Goal: Check status: Check status

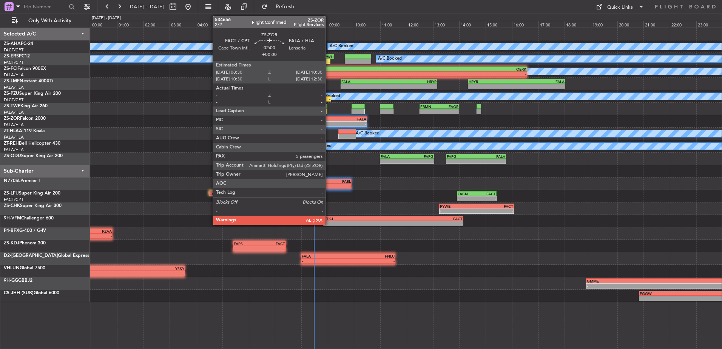
click at [313, 196] on div "A/C Booked A/C Booked A/C Booked A/C Booked 07:12 Z - FBMN 07:20 Z FYWH 09:15 Z…" at bounding box center [406, 165] width 632 height 274
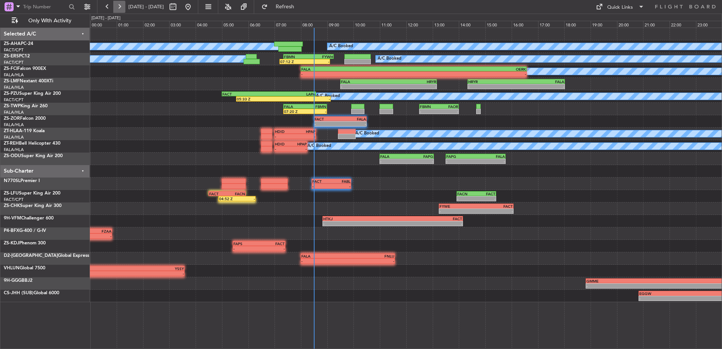
click at [118, 4] on button at bounding box center [119, 7] width 12 height 12
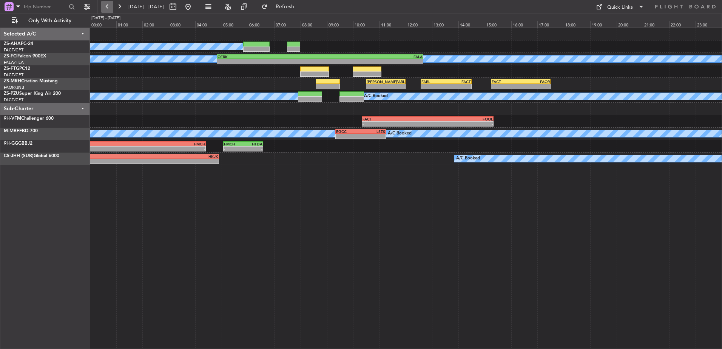
click at [112, 4] on button at bounding box center [107, 7] width 12 height 12
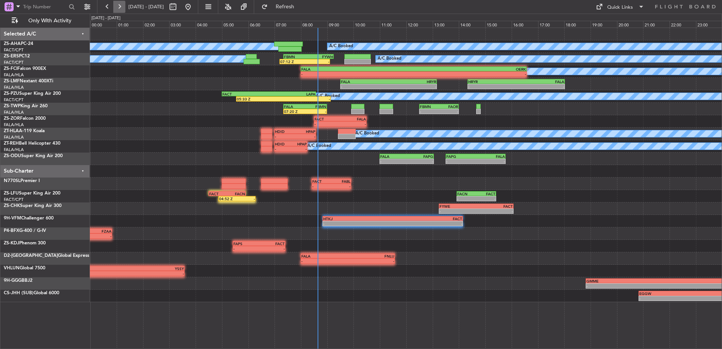
click at [120, 6] on button at bounding box center [119, 7] width 12 height 12
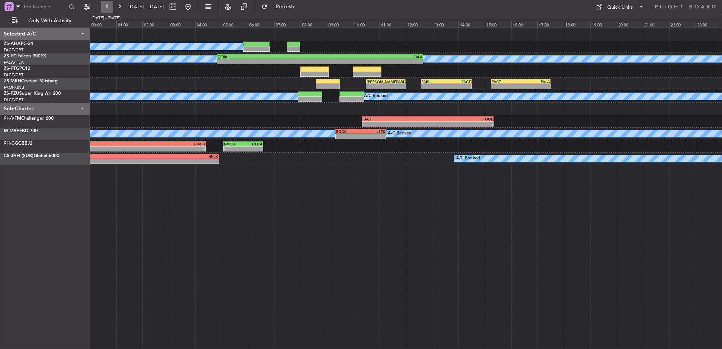
click at [104, 4] on button at bounding box center [107, 7] width 12 height 12
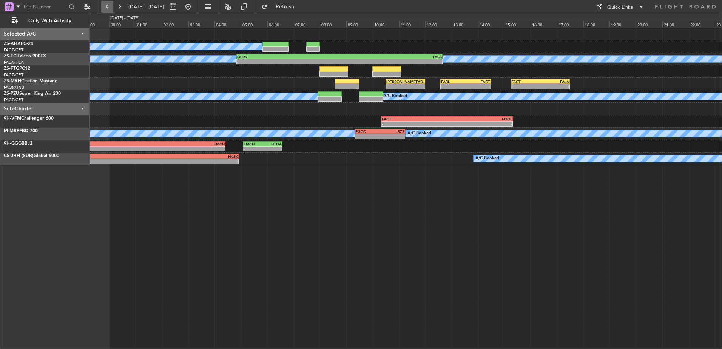
click at [104, 4] on button at bounding box center [107, 7] width 12 height 12
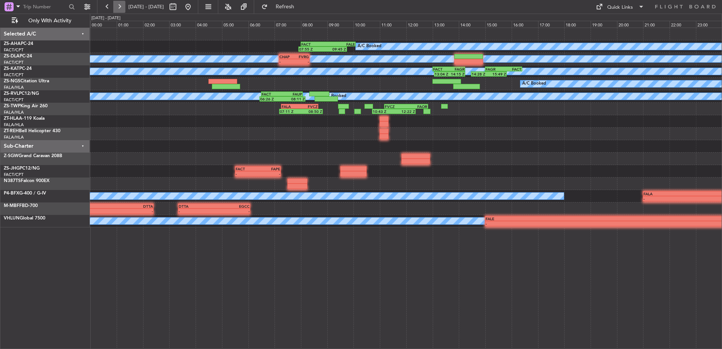
click at [120, 8] on button at bounding box center [119, 7] width 12 height 12
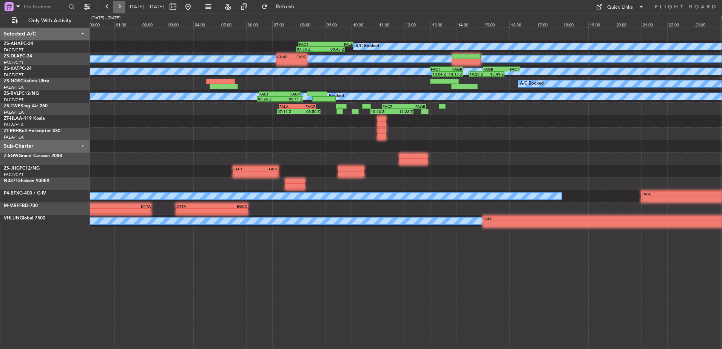
click at [120, 8] on button at bounding box center [119, 7] width 12 height 12
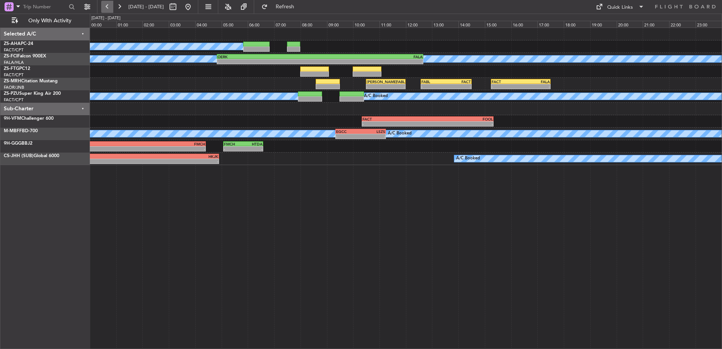
click at [109, 5] on button at bounding box center [107, 7] width 12 height 12
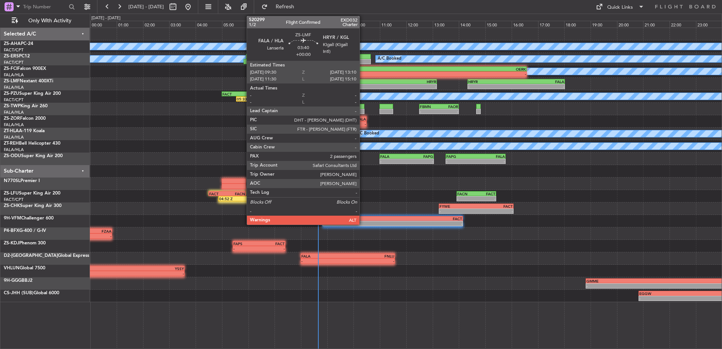
click at [363, 85] on div "-" at bounding box center [365, 86] width 48 height 5
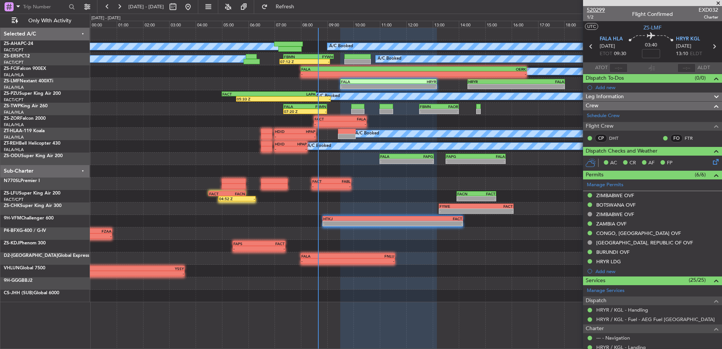
click at [594, 8] on span "520299" at bounding box center [596, 10] width 18 height 8
click at [717, 4] on span at bounding box center [719, 3] width 8 height 7
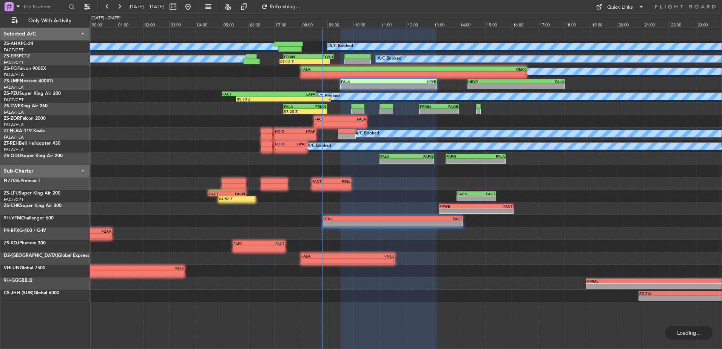
type input "0"
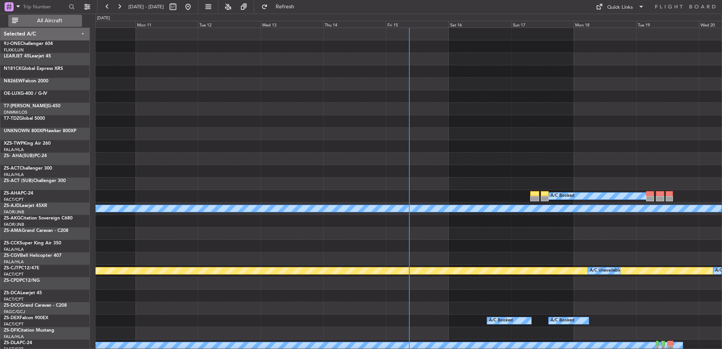
click at [50, 19] on span "All Aircraft" at bounding box center [50, 20] width 60 height 5
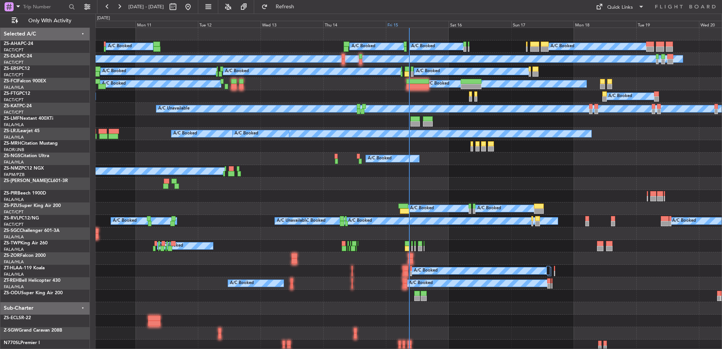
click at [399, 23] on div "Fri 15" at bounding box center [417, 24] width 63 height 7
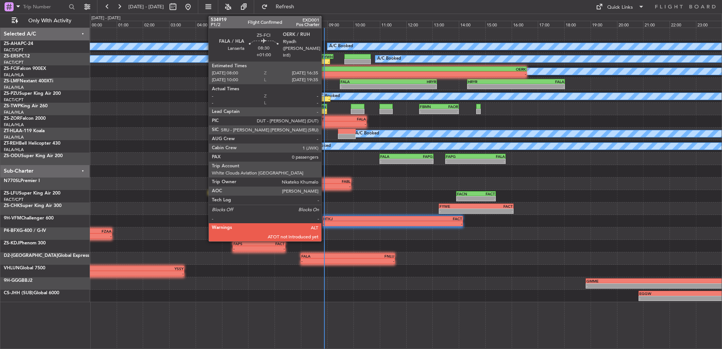
click at [325, 73] on div "-" at bounding box center [357, 74] width 113 height 5
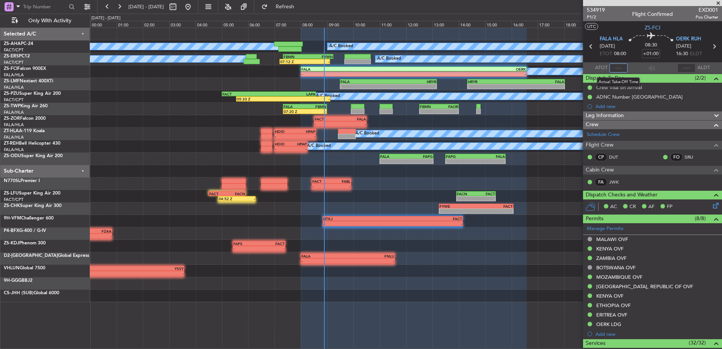
click at [617, 68] on input "text" at bounding box center [619, 67] width 18 height 9
type input "08:45"
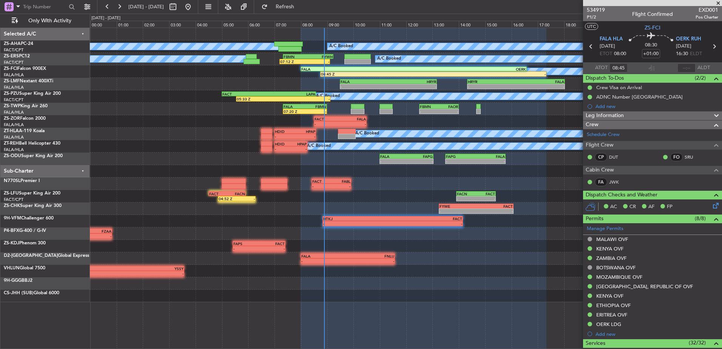
click at [718, 2] on span at bounding box center [719, 3] width 8 height 7
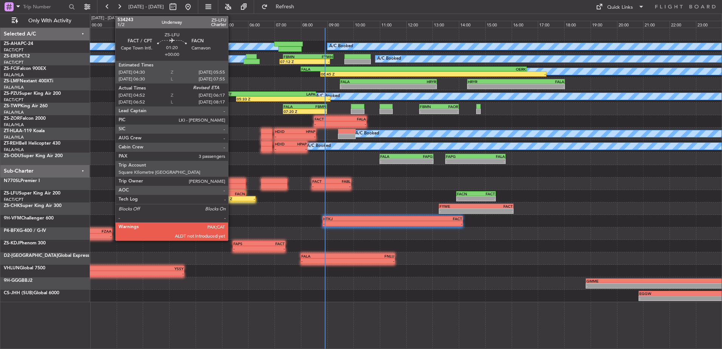
click at [232, 198] on div "04:52 Z" at bounding box center [228, 198] width 18 height 5
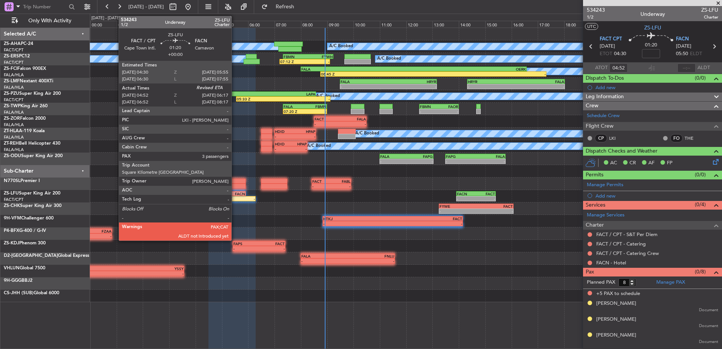
click at [236, 198] on div "04:52 Z" at bounding box center [228, 198] width 18 height 5
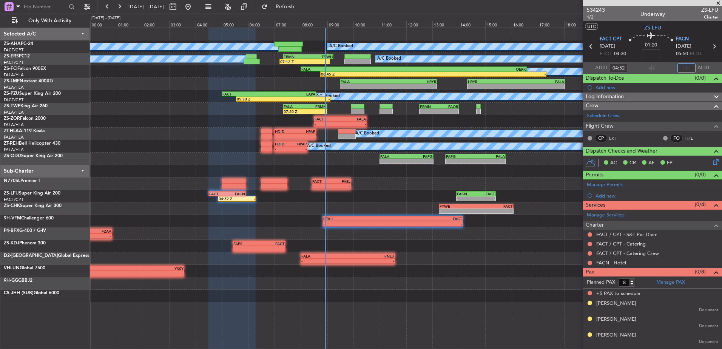
click at [690, 65] on input "text" at bounding box center [687, 67] width 18 height 9
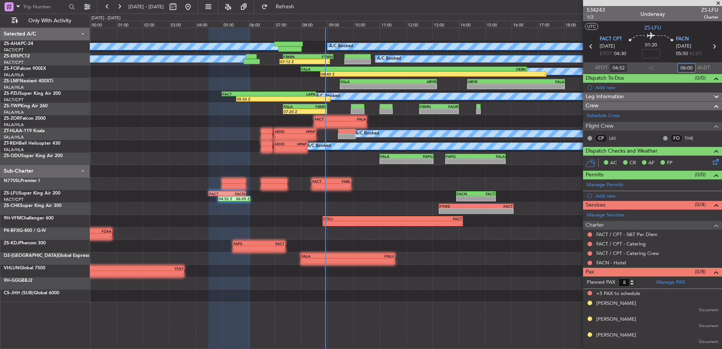
type input "06:00"
click at [717, 4] on span at bounding box center [719, 3] width 8 height 7
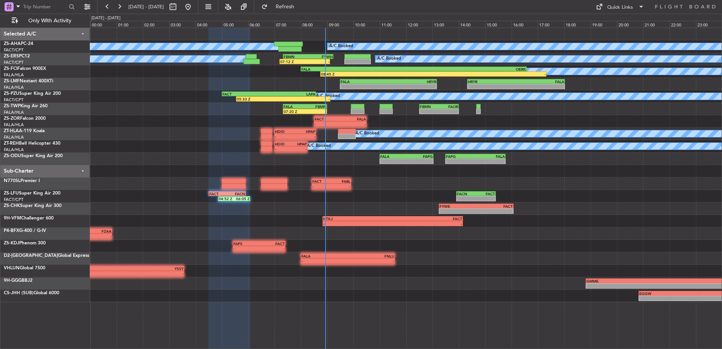
type input "0"
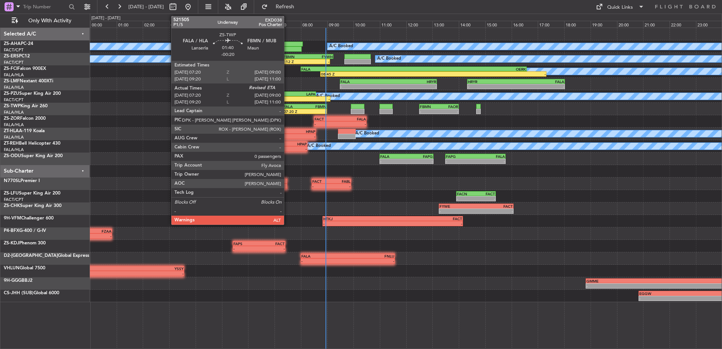
click at [287, 112] on div "07:20 Z" at bounding box center [294, 111] width 21 height 5
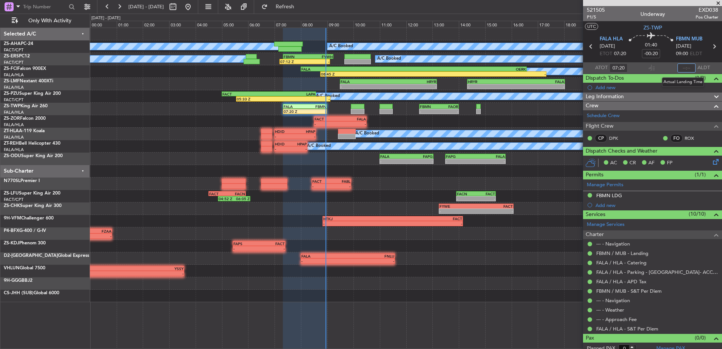
click at [683, 66] on input "text" at bounding box center [687, 67] width 18 height 9
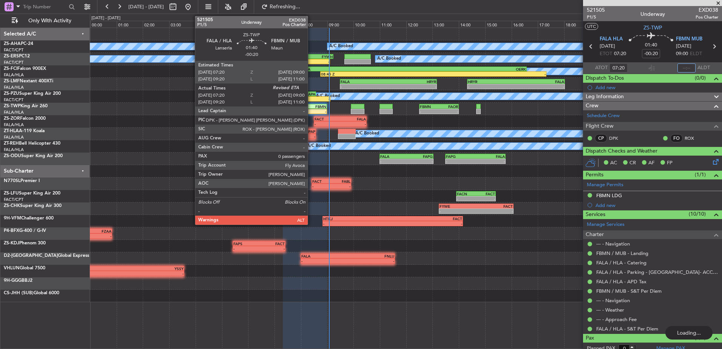
click at [311, 107] on div "FBMN" at bounding box center [315, 106] width 21 height 5
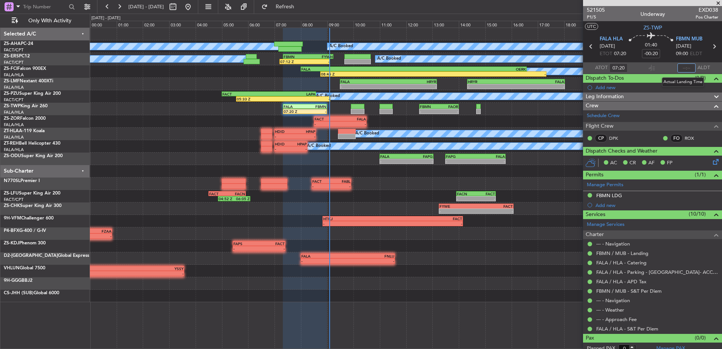
click at [685, 66] on input "text" at bounding box center [687, 67] width 18 height 9
type input "09:04"
click at [720, 3] on span at bounding box center [719, 3] width 8 height 7
